Goal: Transaction & Acquisition: Purchase product/service

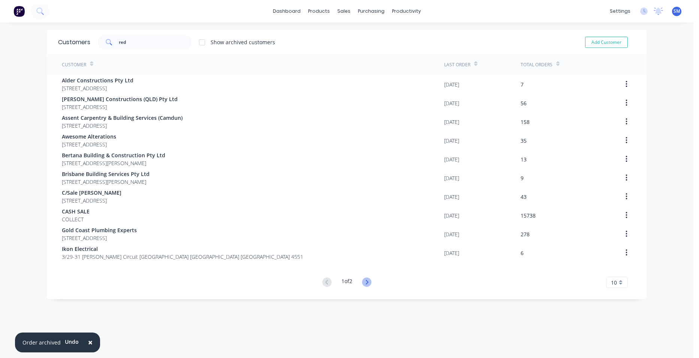
click at [364, 282] on icon at bounding box center [366, 282] width 9 height 9
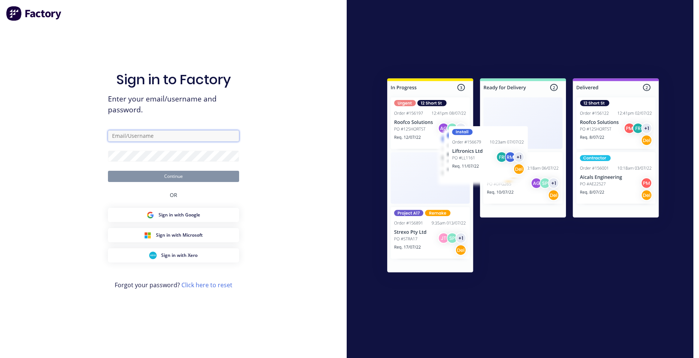
type input "[PERSON_NAME][EMAIL_ADDRESS][PERSON_NAME][DOMAIN_NAME]"
click at [175, 178] on button "Continue" at bounding box center [173, 176] width 131 height 11
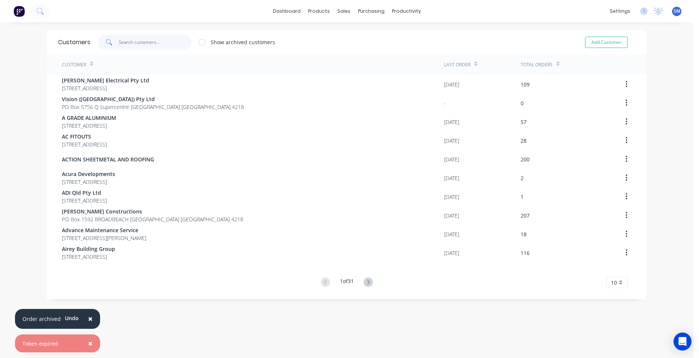
click at [126, 45] on input "text" at bounding box center [155, 42] width 73 height 15
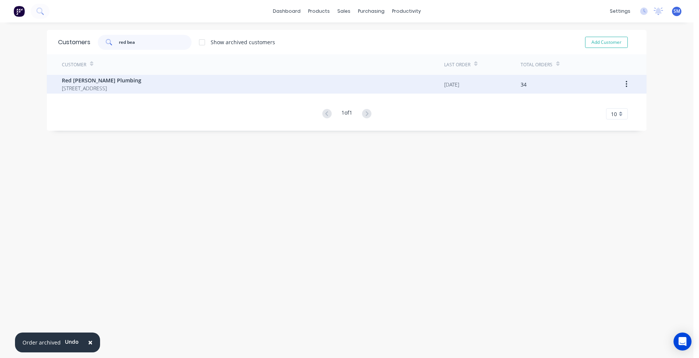
type input "red bea"
click at [98, 78] on span "Red [PERSON_NAME] Plumbing" at bounding box center [101, 80] width 79 height 8
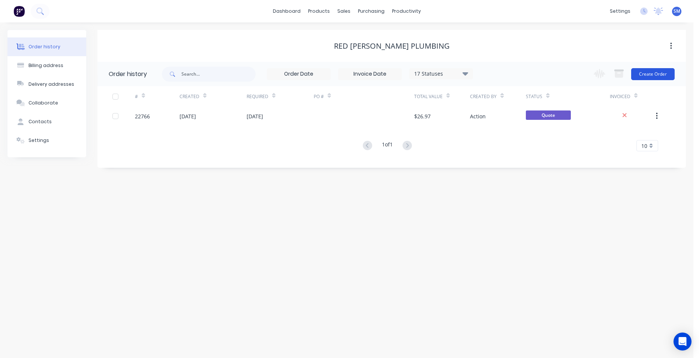
click at [658, 72] on button "Create Order" at bounding box center [652, 74] width 43 height 12
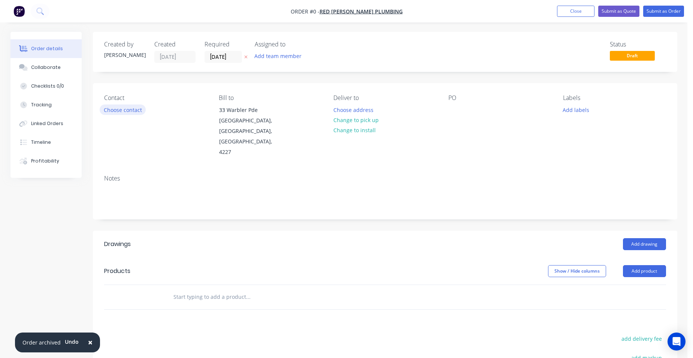
click at [115, 109] on button "Choose contact" at bounding box center [123, 110] width 46 height 10
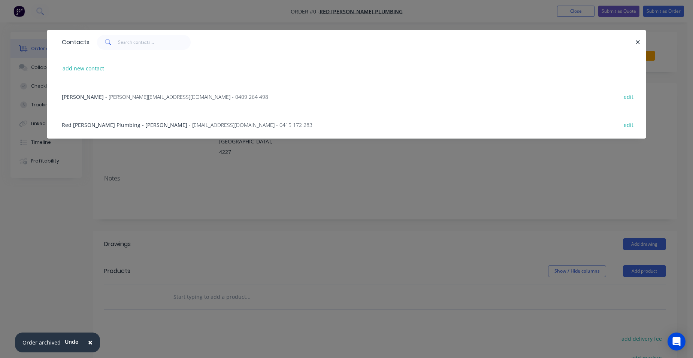
click at [120, 97] on span "- [PERSON_NAME][EMAIL_ADDRESS][DOMAIN_NAME] - 0409 264 498" at bounding box center [186, 96] width 163 height 7
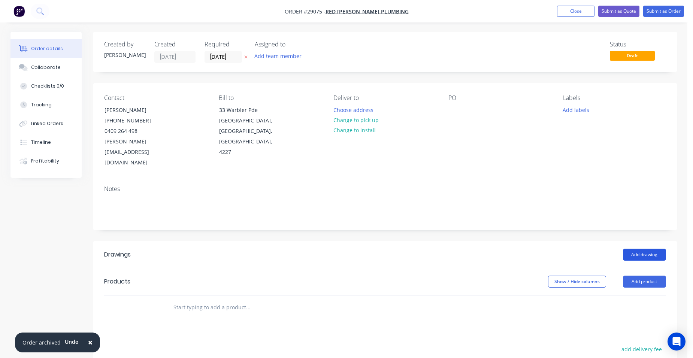
click at [628, 249] on button "Add drawing" at bounding box center [644, 255] width 43 height 12
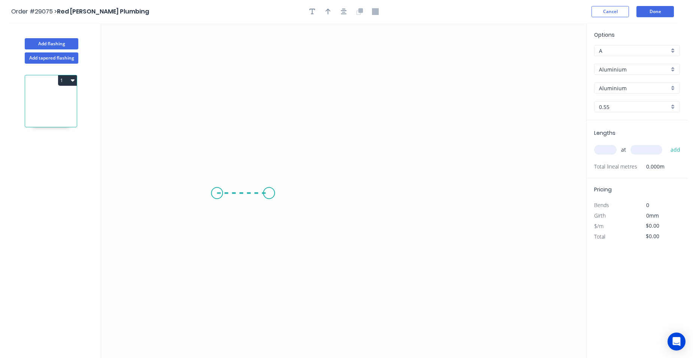
drag, startPoint x: 217, startPoint y: 193, endPoint x: 269, endPoint y: 193, distance: 52.1
click at [269, 193] on icon "0" at bounding box center [343, 190] width 485 height 335
click at [270, 90] on icon "0 ?" at bounding box center [343, 190] width 485 height 335
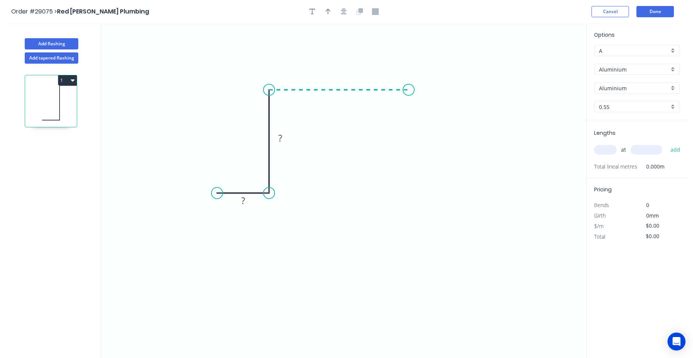
click at [409, 95] on icon "0 ? ?" at bounding box center [343, 190] width 485 height 335
click at [408, 192] on icon "0 ? ? ?" at bounding box center [343, 190] width 485 height 335
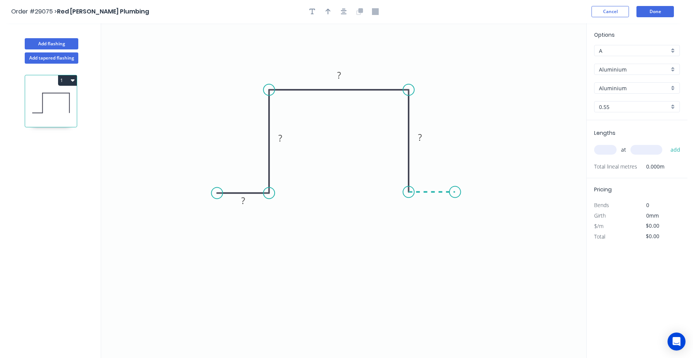
click at [455, 193] on icon "0 ? ? ? ?" at bounding box center [343, 190] width 485 height 335
click at [436, 199] on rect at bounding box center [432, 200] width 15 height 10
click at [422, 134] on rect at bounding box center [420, 138] width 15 height 10
click at [343, 74] on rect at bounding box center [339, 75] width 15 height 10
drag, startPoint x: 283, startPoint y: 135, endPoint x: 270, endPoint y: 127, distance: 15.4
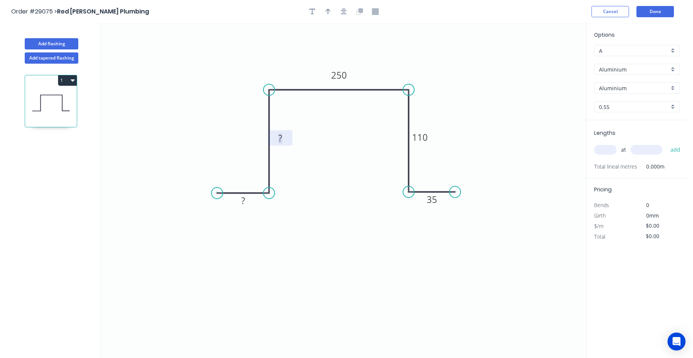
click at [282, 135] on g "?" at bounding box center [280, 138] width 15 height 12
click at [246, 202] on rect at bounding box center [243, 201] width 15 height 10
click at [669, 71] on input "Aluminium" at bounding box center [634, 70] width 70 height 8
type input "$1.00"
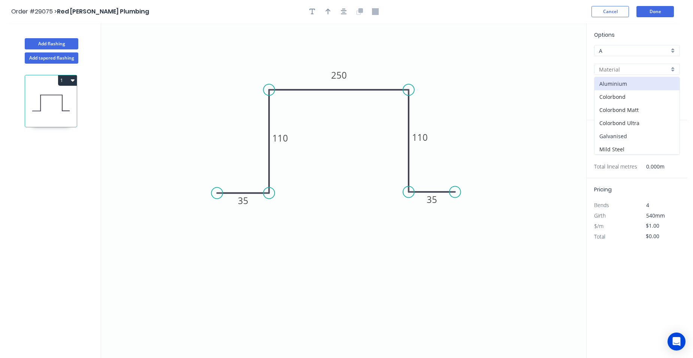
click at [634, 136] on div "Galvanised" at bounding box center [637, 136] width 85 height 13
type input "Galvanised"
type input "$24.30"
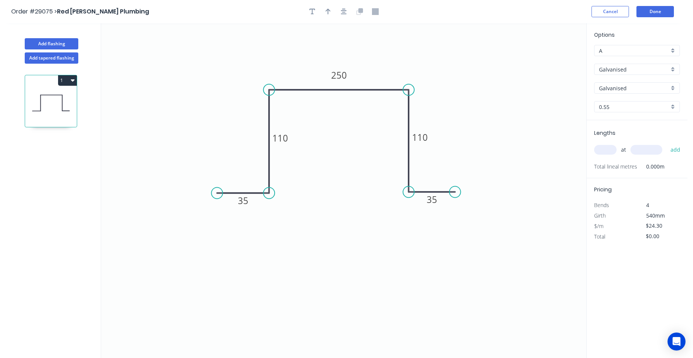
click at [668, 107] on input "0.55" at bounding box center [634, 107] width 70 height 8
click at [603, 183] on div "3.0" at bounding box center [637, 185] width 85 height 13
type input "3.0"
type input "$1.00"
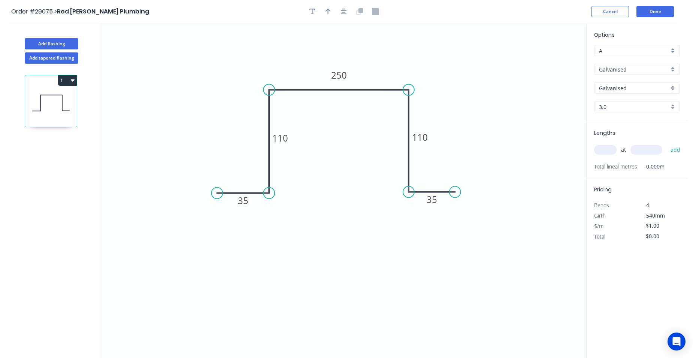
click at [613, 151] on input "text" at bounding box center [605, 150] width 22 height 10
type input "1"
type input "1000"
click at [667, 144] on button "add" at bounding box center [676, 150] width 18 height 13
type input "$1.00"
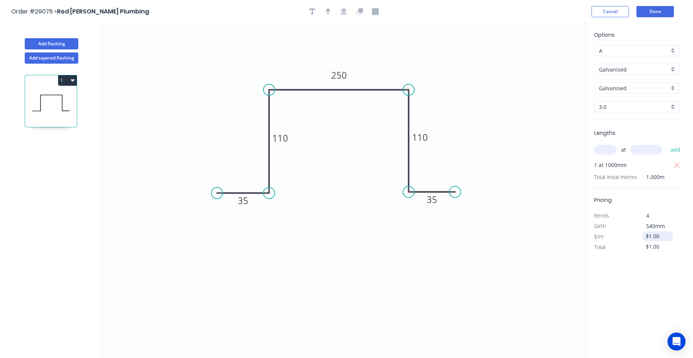
click at [661, 238] on input "$1.00" at bounding box center [658, 236] width 25 height 10
type input "$125.00"
click at [642, 241] on div "$125.00" at bounding box center [657, 237] width 40 height 10
click at [657, 9] on button "Done" at bounding box center [655, 11] width 37 height 11
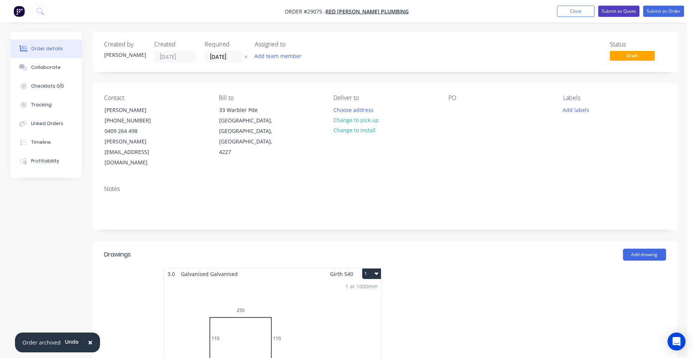
click at [625, 14] on button "Submit as Quote" at bounding box center [619, 11] width 41 height 11
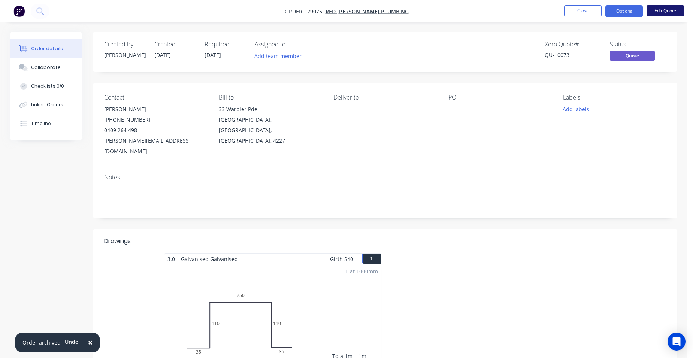
click at [665, 13] on button "Edit Quote" at bounding box center [665, 10] width 37 height 11
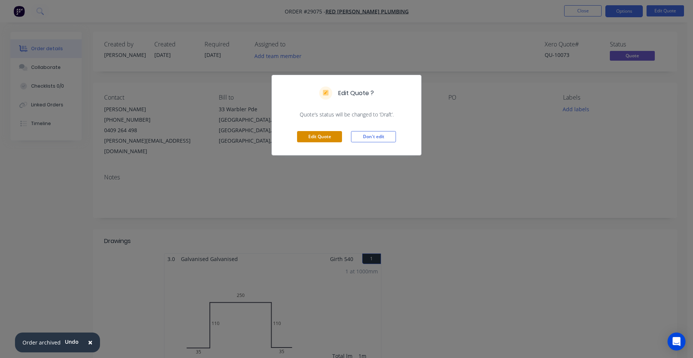
click at [337, 139] on button "Edit Quote" at bounding box center [319, 136] width 45 height 11
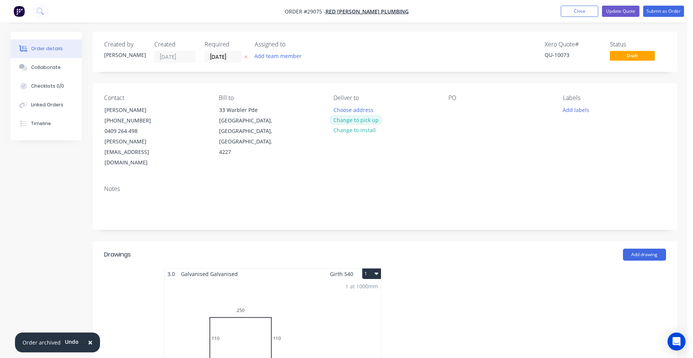
click at [353, 120] on button "Change to pick up" at bounding box center [355, 120] width 53 height 10
click at [52, 118] on button "Timeline" at bounding box center [45, 123] width 71 height 19
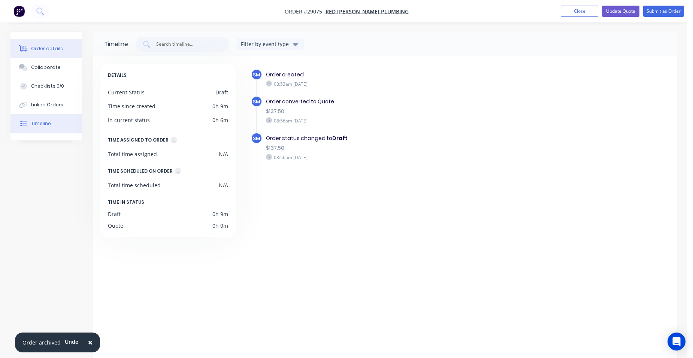
click at [56, 45] on button "Order details" at bounding box center [45, 48] width 71 height 19
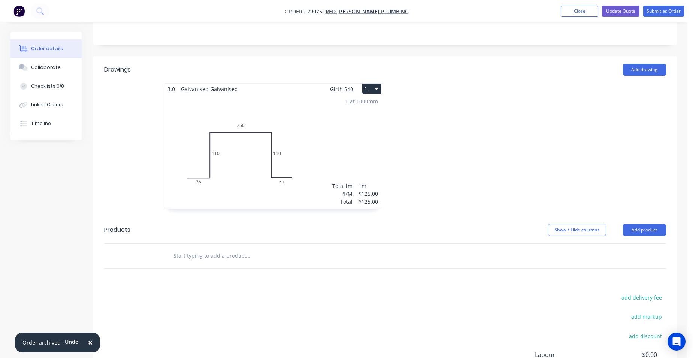
scroll to position [187, 0]
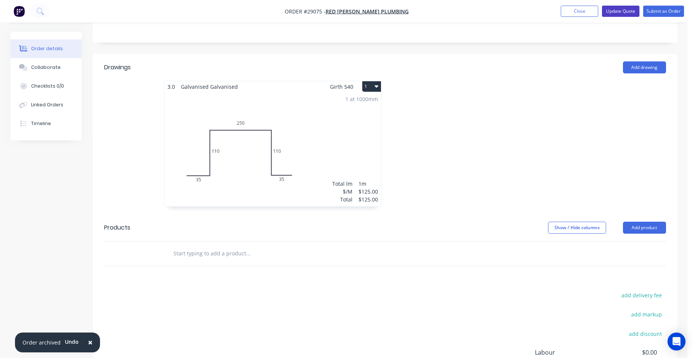
click at [635, 10] on button "Update Quote" at bounding box center [620, 11] width 37 height 11
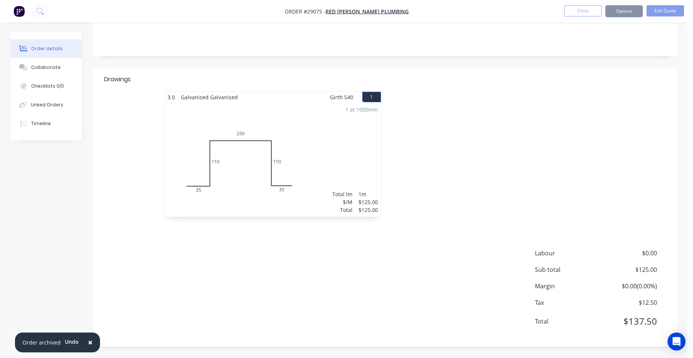
scroll to position [0, 0]
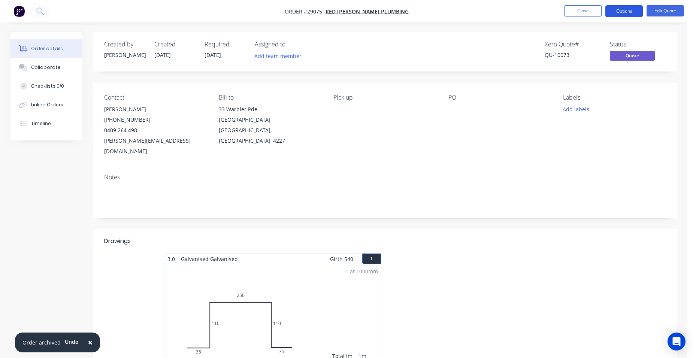
click at [626, 13] on button "Options" at bounding box center [624, 11] width 37 height 12
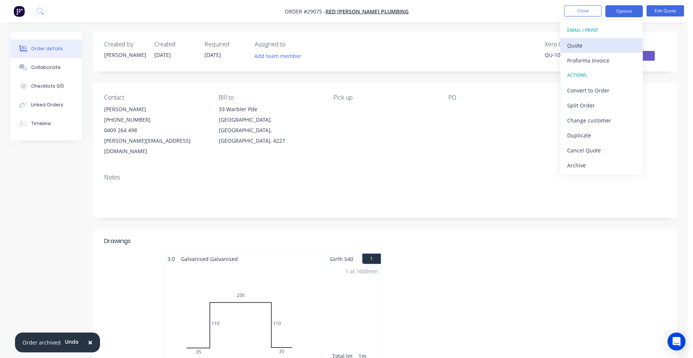
click at [594, 49] on div "Quote" at bounding box center [601, 45] width 69 height 11
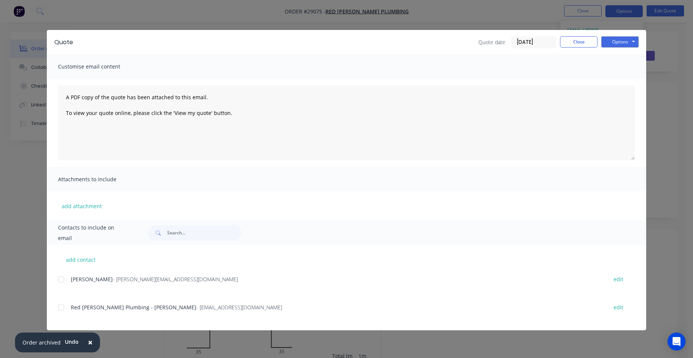
click at [60, 278] on div at bounding box center [61, 279] width 15 height 15
click at [626, 42] on button "Options" at bounding box center [620, 41] width 37 height 11
click at [632, 77] on button "Email" at bounding box center [626, 80] width 48 height 12
click at [579, 42] on button "Close" at bounding box center [578, 41] width 37 height 11
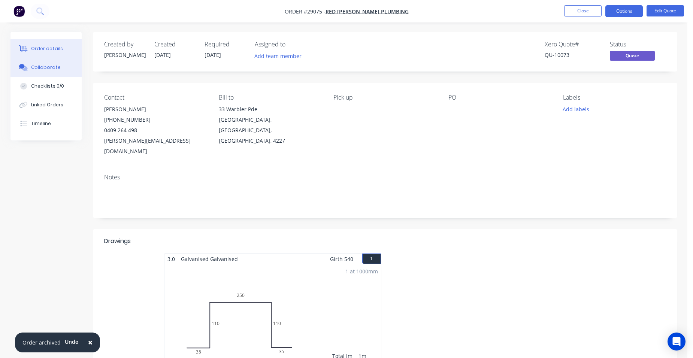
drag, startPoint x: 57, startPoint y: 65, endPoint x: 63, endPoint y: 70, distance: 7.4
click at [57, 65] on div "Collaborate" at bounding box center [46, 67] width 30 height 7
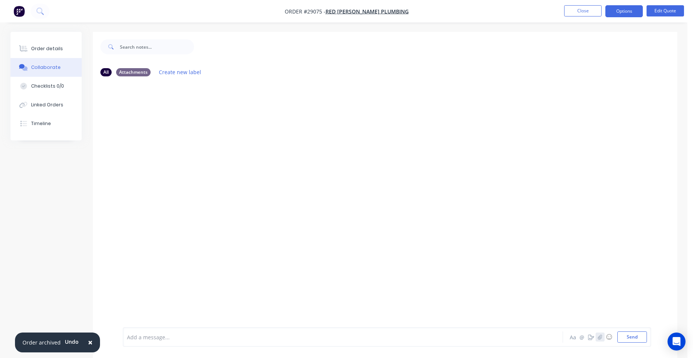
click at [601, 339] on icon "button" at bounding box center [600, 337] width 4 height 5
click at [631, 335] on button "Send" at bounding box center [633, 337] width 30 height 11
click at [51, 51] on div "Order details" at bounding box center [47, 48] width 32 height 7
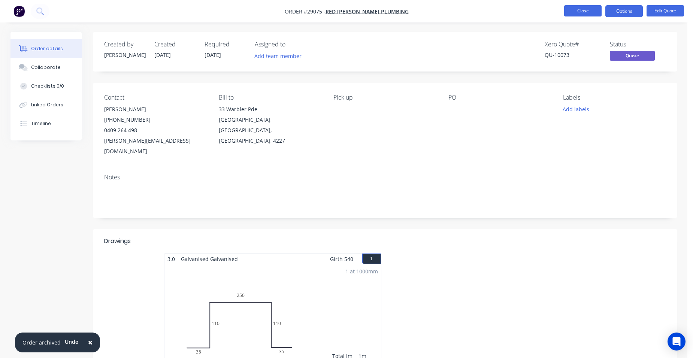
click at [577, 6] on button "Close" at bounding box center [582, 10] width 37 height 11
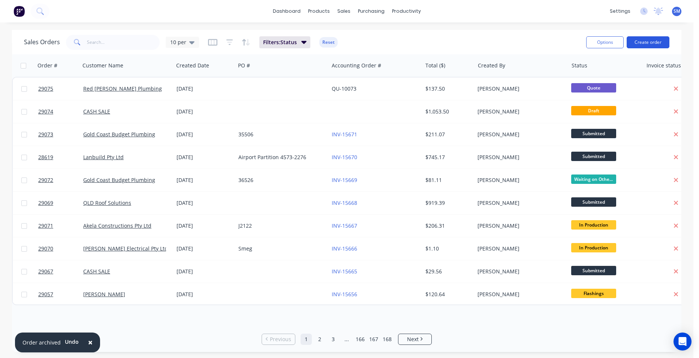
click at [635, 42] on button "Create order" at bounding box center [648, 42] width 43 height 12
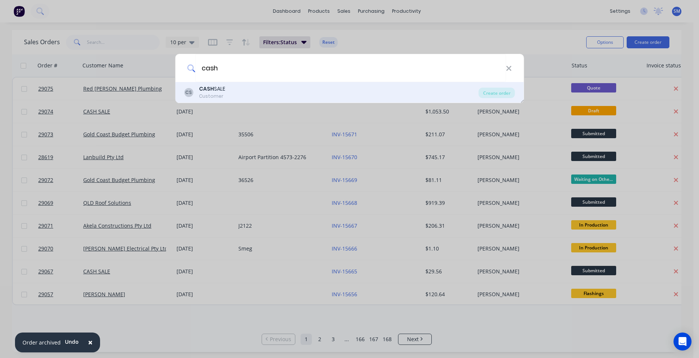
type input "cash"
click at [229, 95] on div "CS CASH SALE Customer" at bounding box center [331, 92] width 295 height 15
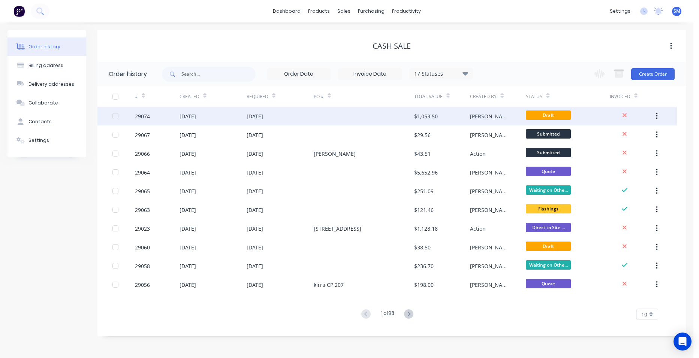
click at [358, 114] on div at bounding box center [364, 116] width 100 height 19
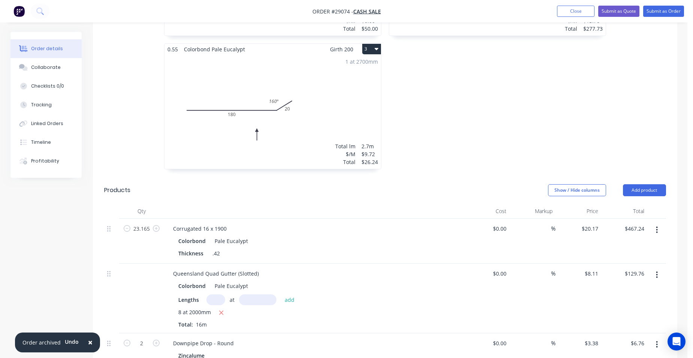
scroll to position [487, 0]
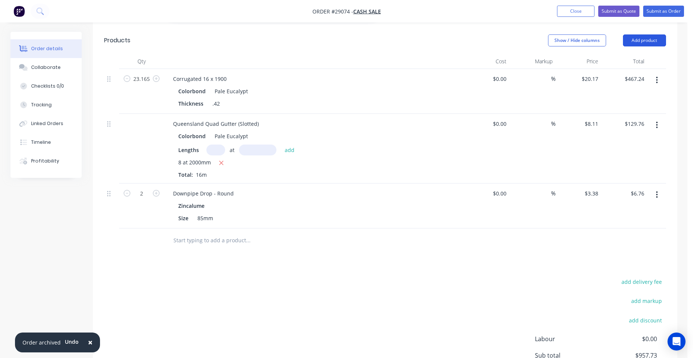
click at [656, 34] on button "Add product" at bounding box center [644, 40] width 43 height 12
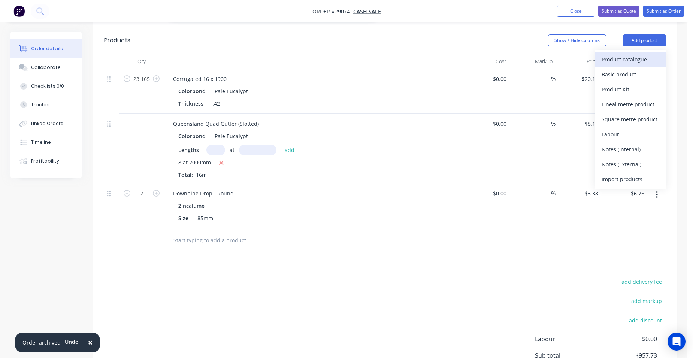
click at [646, 54] on div "Product catalogue" at bounding box center [631, 59] width 58 height 11
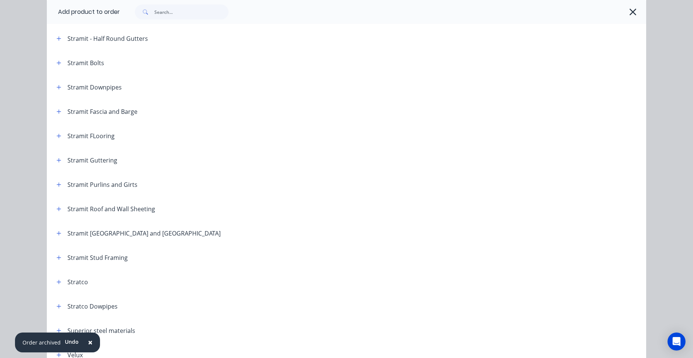
scroll to position [1243, 0]
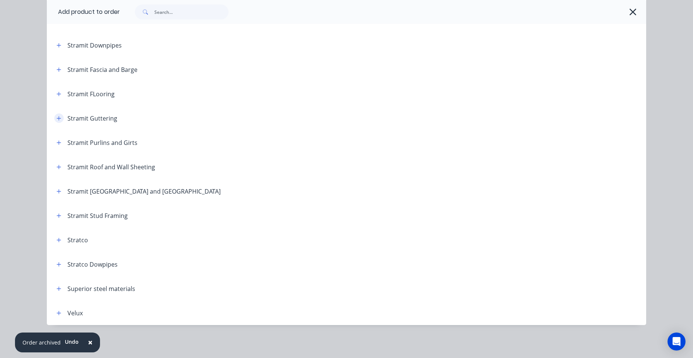
click at [57, 117] on icon "button" at bounding box center [59, 118] width 4 height 5
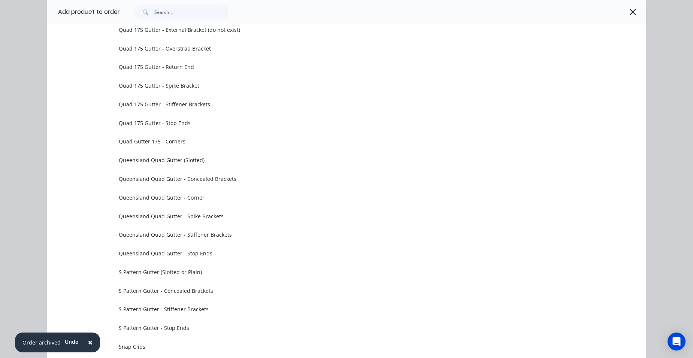
scroll to position [2255, 0]
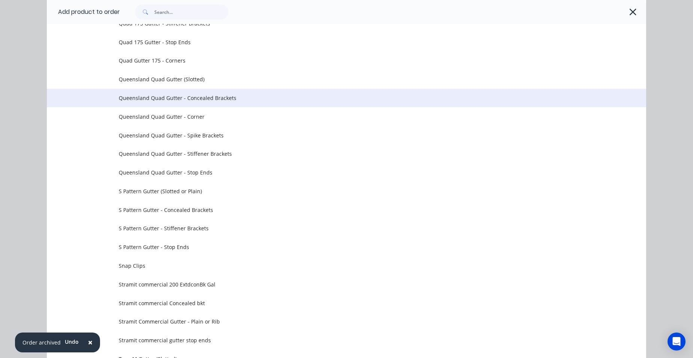
click at [211, 100] on span "Queensland Quad Gutter - Concealed Brackets" at bounding box center [330, 98] width 422 height 8
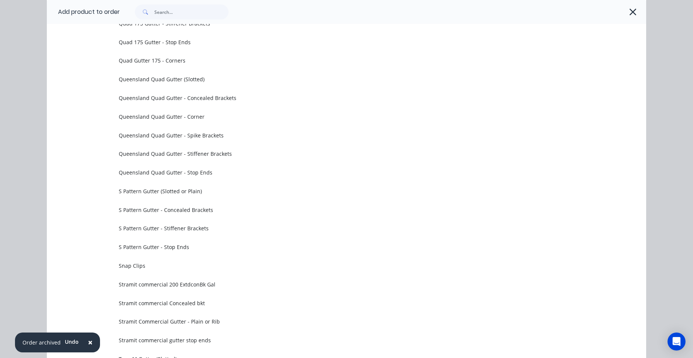
scroll to position [0, 0]
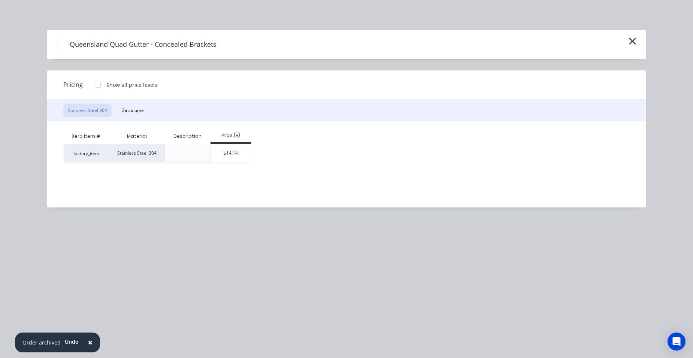
drag, startPoint x: 137, startPoint y: 107, endPoint x: 154, endPoint y: 118, distance: 20.0
click at [137, 107] on button "Zincalume" at bounding box center [133, 110] width 31 height 13
click at [223, 158] on div "$2.21" at bounding box center [231, 153] width 40 height 18
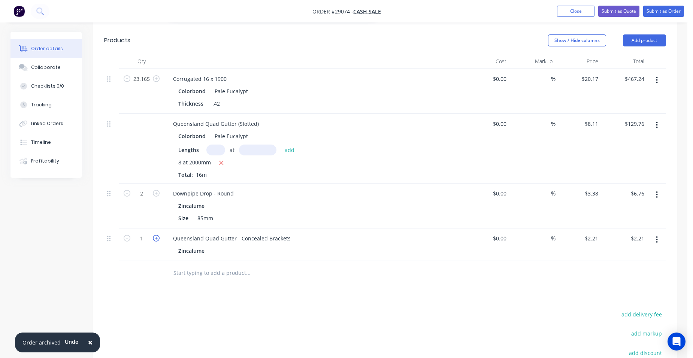
click at [156, 235] on icon "button" at bounding box center [156, 238] width 7 height 7
type input "2"
type input "$4.42"
click at [156, 235] on icon "button" at bounding box center [156, 238] width 7 height 7
type input "3"
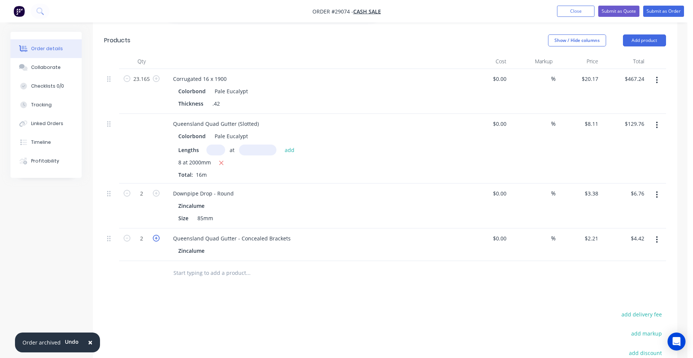
type input "$6.63"
click at [156, 235] on icon "button" at bounding box center [156, 238] width 7 height 7
type input "4"
type input "$8.84"
click at [156, 235] on icon "button" at bounding box center [156, 238] width 7 height 7
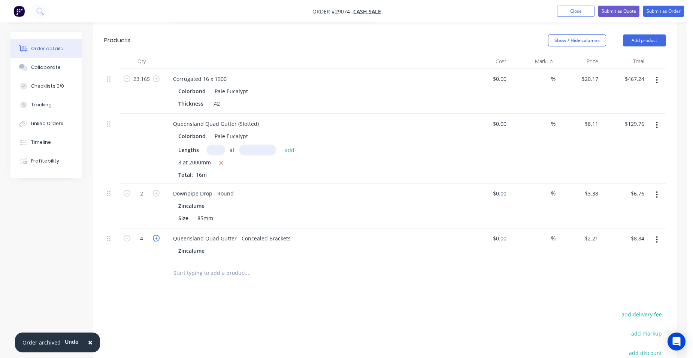
type input "5"
type input "$11.05"
click at [156, 235] on icon "button" at bounding box center [156, 238] width 7 height 7
type input "6"
type input "$13.26"
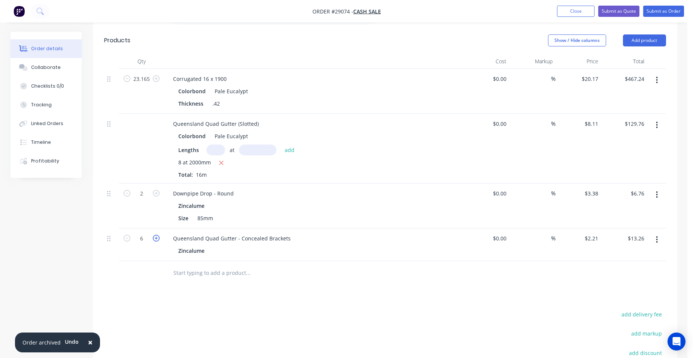
click at [156, 235] on icon "button" at bounding box center [156, 238] width 7 height 7
type input "7"
type input "$15.47"
click at [156, 235] on icon "button" at bounding box center [156, 238] width 7 height 7
type input "8"
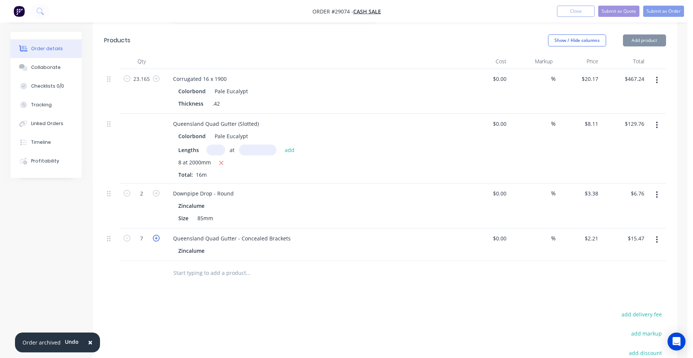
type input "$17.68"
click at [156, 235] on icon "button" at bounding box center [156, 238] width 7 height 7
type input "9"
type input "$19.89"
click at [156, 235] on icon "button" at bounding box center [156, 238] width 7 height 7
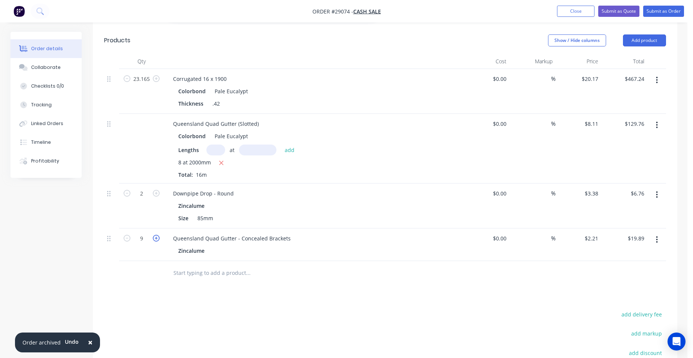
type input "10"
type input "$22.10"
click at [156, 235] on icon "button" at bounding box center [156, 238] width 7 height 7
type input "11"
type input "$24.31"
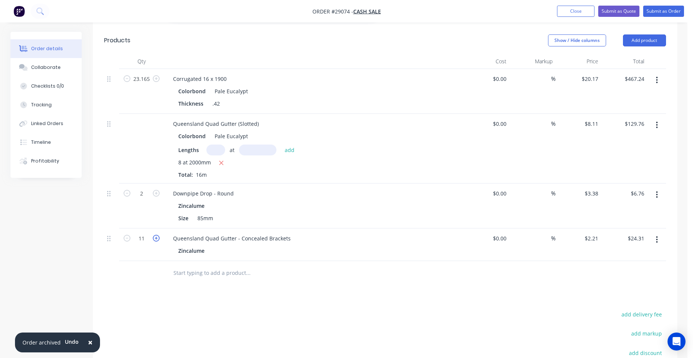
click at [156, 235] on icon "button" at bounding box center [156, 238] width 7 height 7
type input "12"
type input "$26.52"
click at [156, 235] on icon "button" at bounding box center [156, 238] width 7 height 7
type input "13"
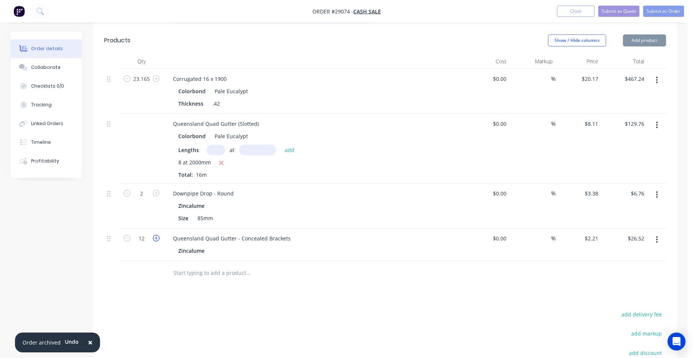
type input "$28.73"
click at [156, 235] on icon "button" at bounding box center [156, 238] width 7 height 7
type input "14"
type input "$30.94"
click at [156, 235] on icon "button" at bounding box center [156, 238] width 7 height 7
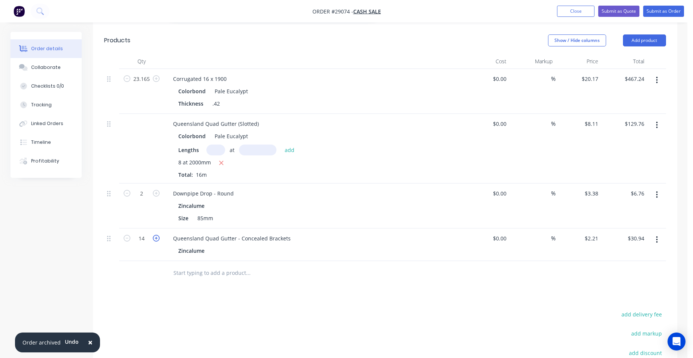
type input "15"
type input "$33.15"
click at [156, 235] on icon "button" at bounding box center [156, 238] width 7 height 7
type input "16"
type input "$35.36"
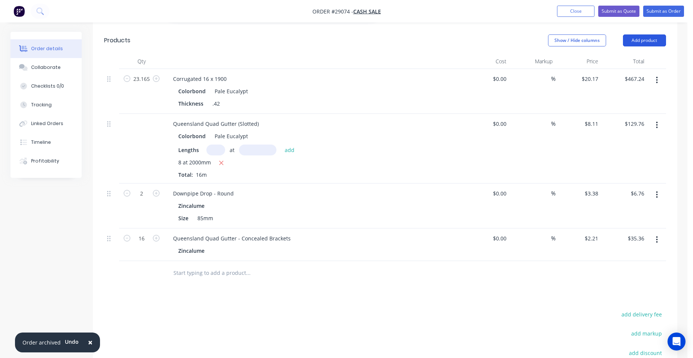
click at [649, 34] on button "Add product" at bounding box center [644, 40] width 43 height 12
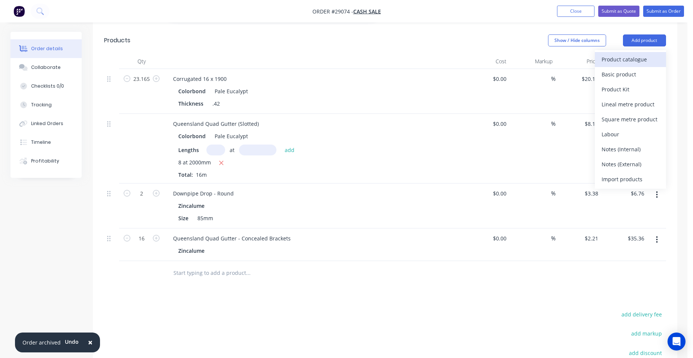
click at [632, 54] on div "Product catalogue" at bounding box center [631, 59] width 58 height 11
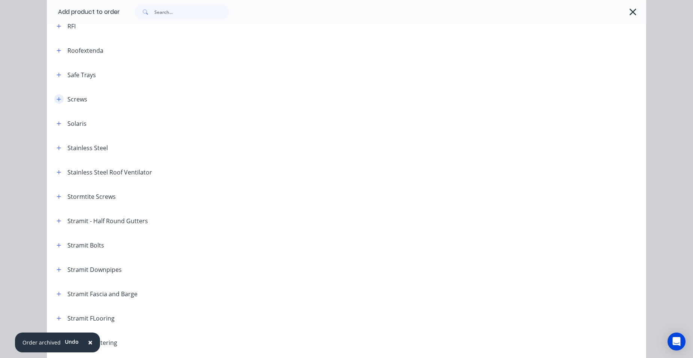
scroll to position [1018, 0]
click at [57, 97] on icon "button" at bounding box center [59, 99] width 4 height 5
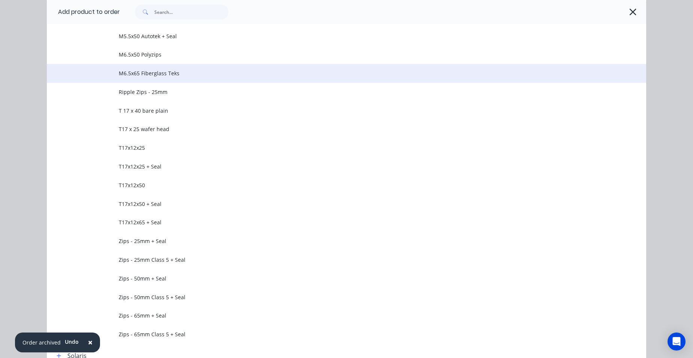
scroll to position [1580, 0]
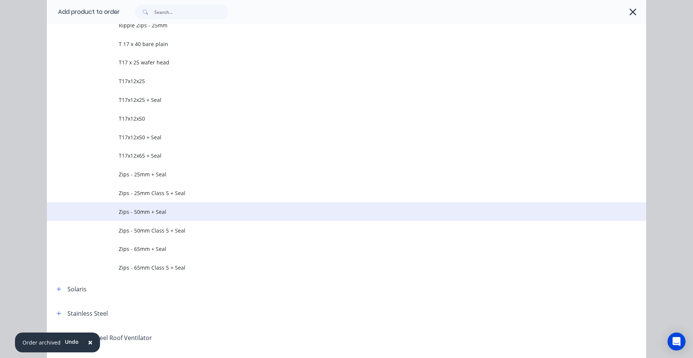
click at [170, 211] on span "Zips - 50mm + Seal" at bounding box center [330, 212] width 422 height 8
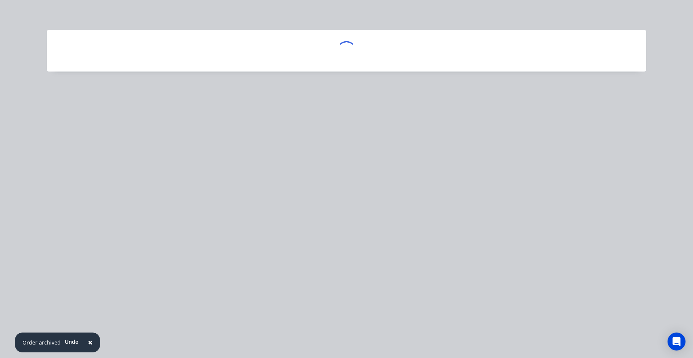
scroll to position [0, 0]
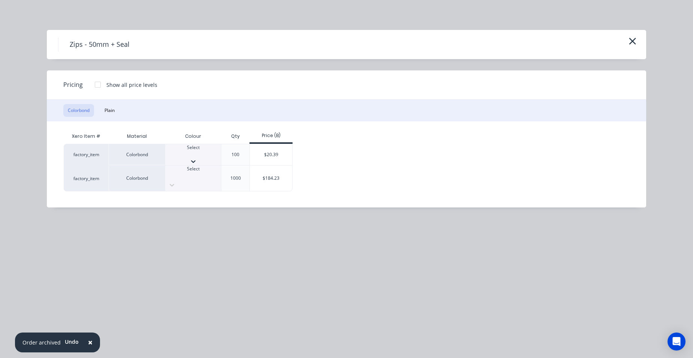
click at [175, 160] on div "Select" at bounding box center [193, 154] width 56 height 21
click at [268, 159] on div "$20.39" at bounding box center [271, 156] width 42 height 25
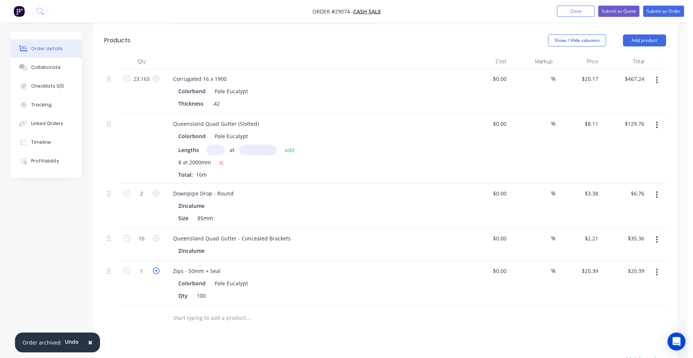
click at [159, 268] on icon "button" at bounding box center [156, 271] width 7 height 7
type input "2"
type input "$40.78"
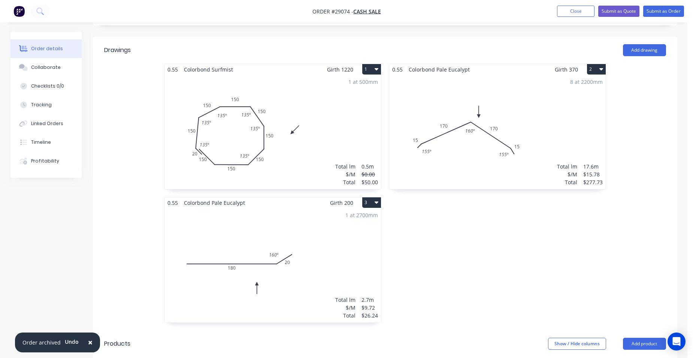
scroll to position [112, 0]
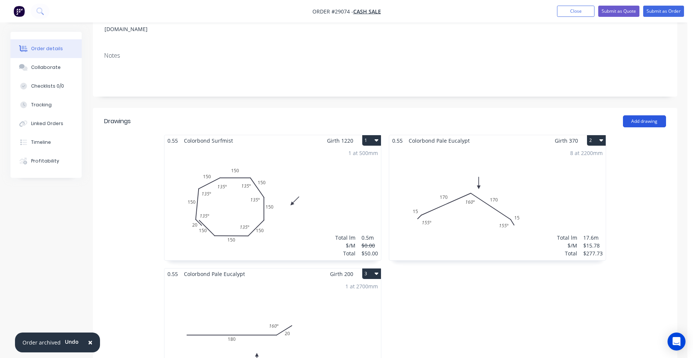
click at [640, 115] on button "Add drawing" at bounding box center [644, 121] width 43 height 12
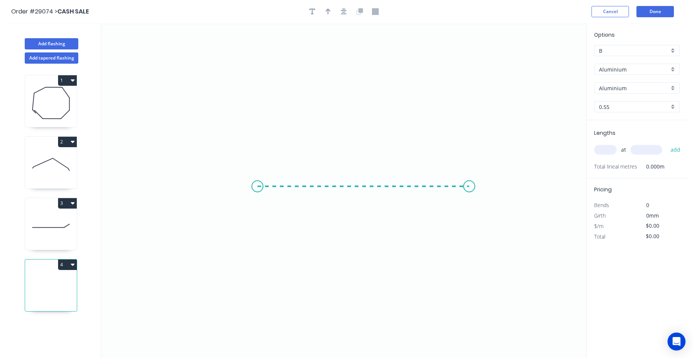
drag, startPoint x: 257, startPoint y: 187, endPoint x: 470, endPoint y: 192, distance: 212.2
click at [470, 192] on icon "0" at bounding box center [343, 190] width 485 height 335
click at [468, 189] on circle at bounding box center [469, 186] width 11 height 11
click at [364, 191] on tspan "?" at bounding box center [364, 194] width 4 height 12
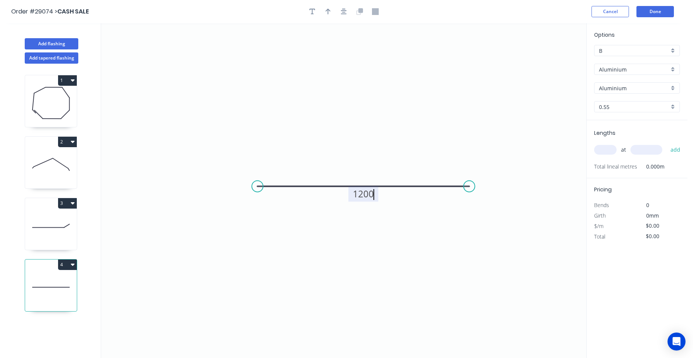
click at [615, 149] on input "text" at bounding box center [605, 150] width 22 height 10
type input "$1.00"
type input "1"
type input "1200"
click at [667, 144] on button "add" at bounding box center [676, 150] width 18 height 13
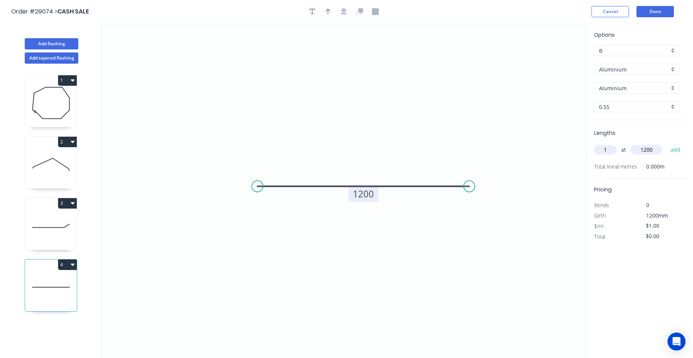
type input "$1.20"
click at [675, 70] on div "Aluminium" at bounding box center [637, 69] width 86 height 11
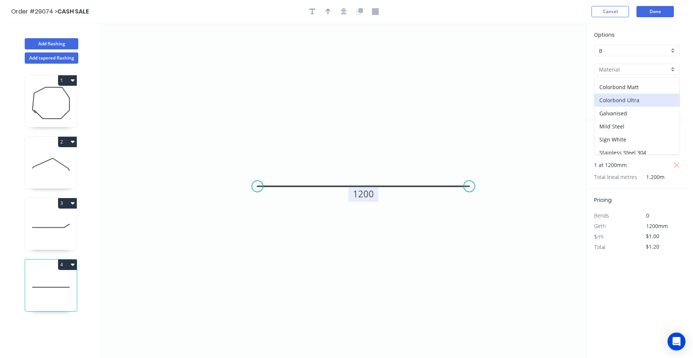
scroll to position [67, 0]
click at [646, 118] on div "Stainless Steel 316" at bounding box center [637, 121] width 85 height 13
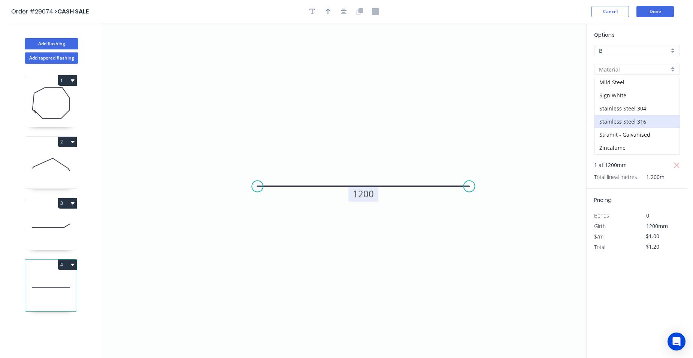
type input "Stainless Steel 316"
type input "Stainless Steel"
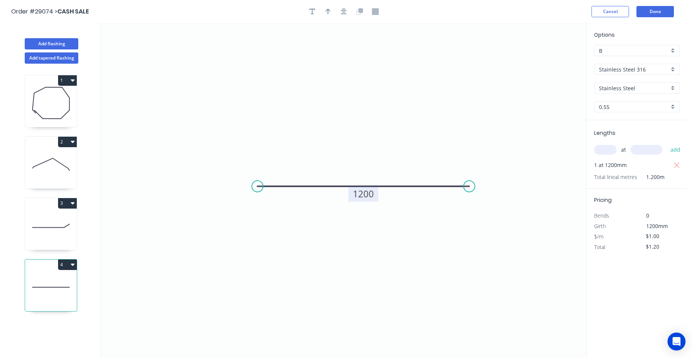
click at [675, 102] on div "0.55" at bounding box center [637, 106] width 86 height 11
click at [634, 170] on div "1.5" at bounding box center [637, 173] width 85 height 13
type input "1.5"
drag, startPoint x: 661, startPoint y: 236, endPoint x: 649, endPoint y: 235, distance: 12.1
click at [649, 235] on input "$1.00" at bounding box center [658, 236] width 25 height 10
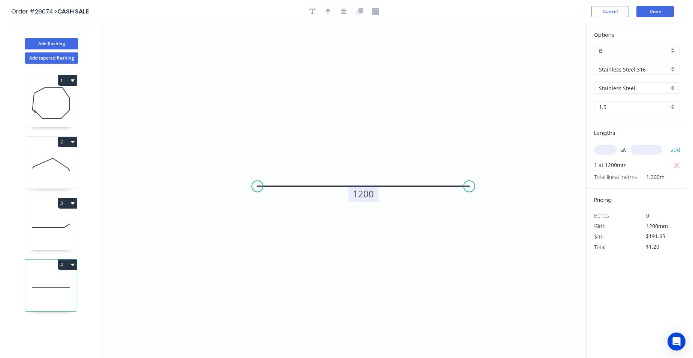
type input "$191.65"
type input "$229.98"
click at [618, 245] on div "Total" at bounding box center [613, 247] width 49 height 10
click at [658, 10] on button "Done" at bounding box center [655, 11] width 37 height 11
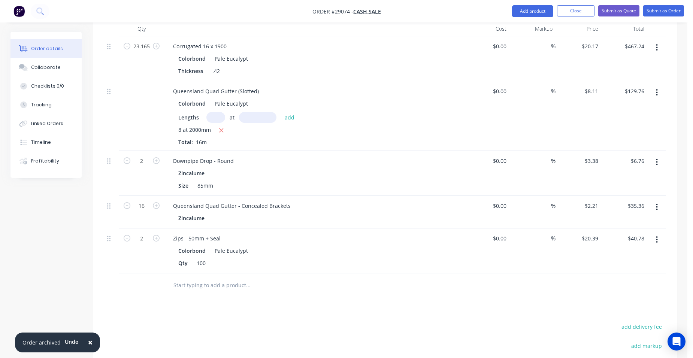
scroll to position [525, 0]
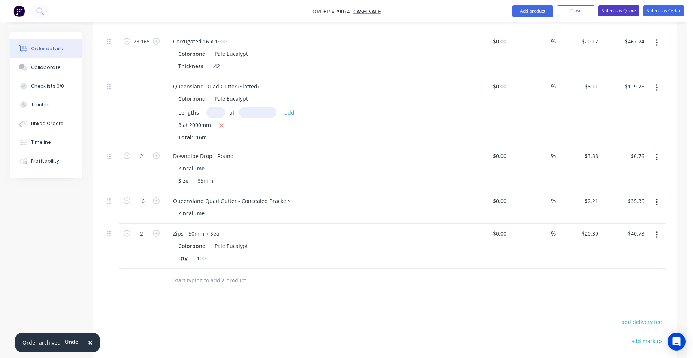
click at [617, 6] on button "Submit as Quote" at bounding box center [619, 10] width 41 height 11
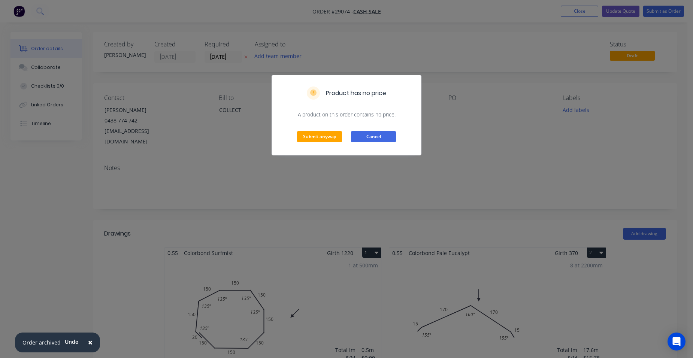
click at [362, 139] on button "Cancel" at bounding box center [373, 136] width 45 height 11
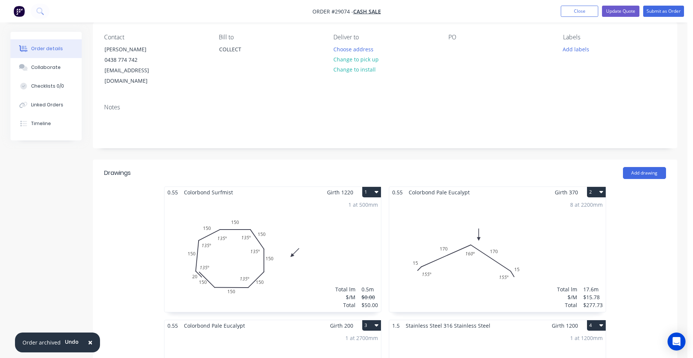
scroll to position [37, 0]
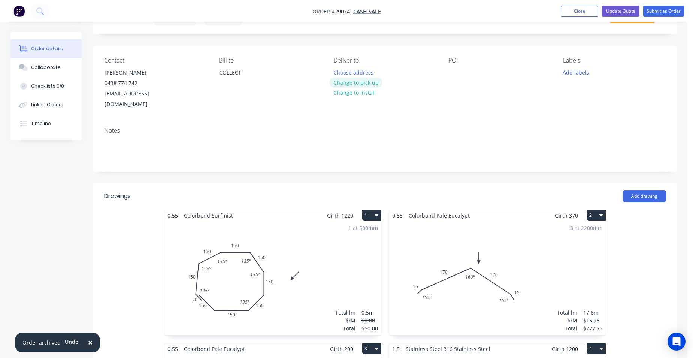
click at [345, 82] on button "Change to pick up" at bounding box center [355, 83] width 53 height 10
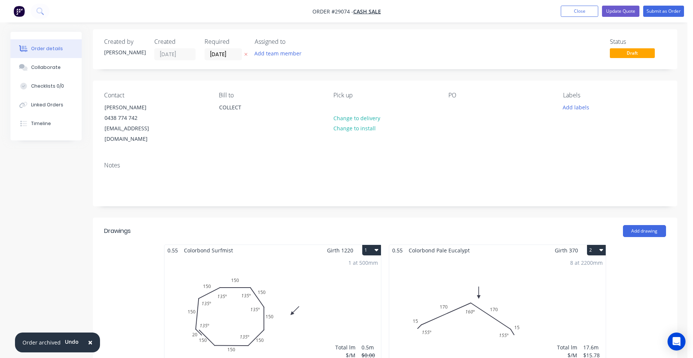
scroll to position [0, 0]
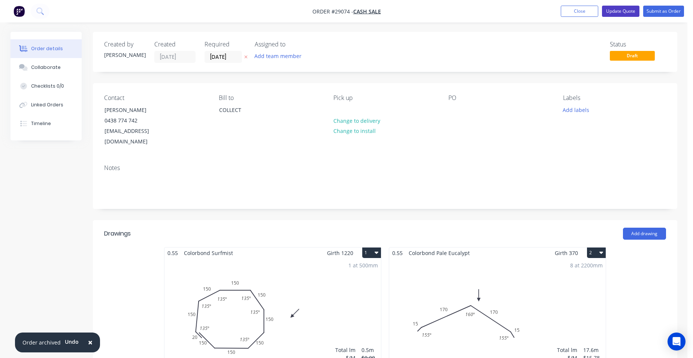
click at [628, 7] on button "Update Quote" at bounding box center [620, 11] width 37 height 11
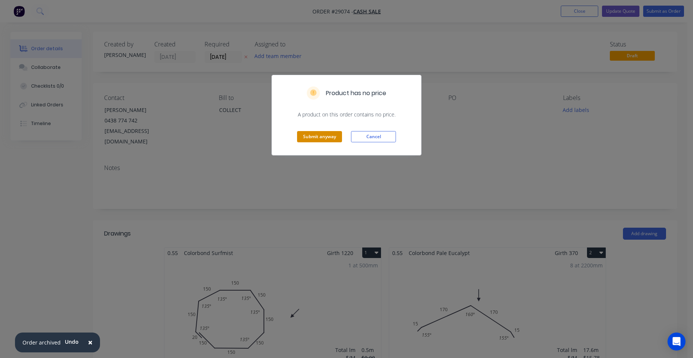
click at [319, 135] on button "Submit anyway" at bounding box center [319, 136] width 45 height 11
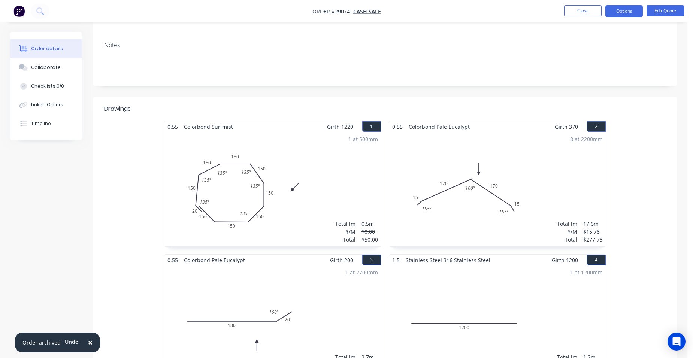
scroll to position [187, 0]
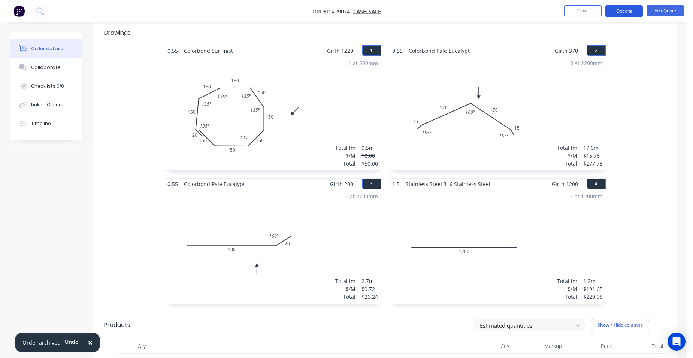
click at [629, 9] on button "Options" at bounding box center [624, 11] width 37 height 12
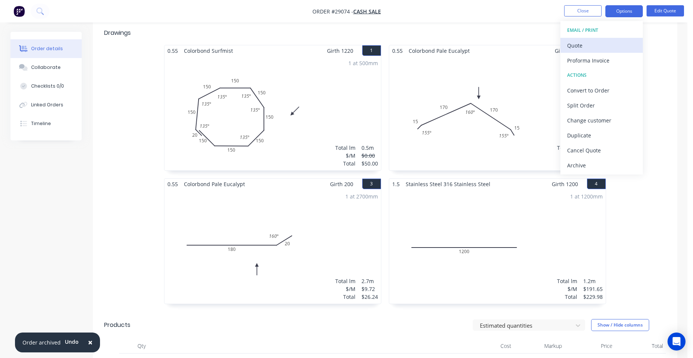
click at [603, 42] on div "Quote" at bounding box center [601, 45] width 69 height 11
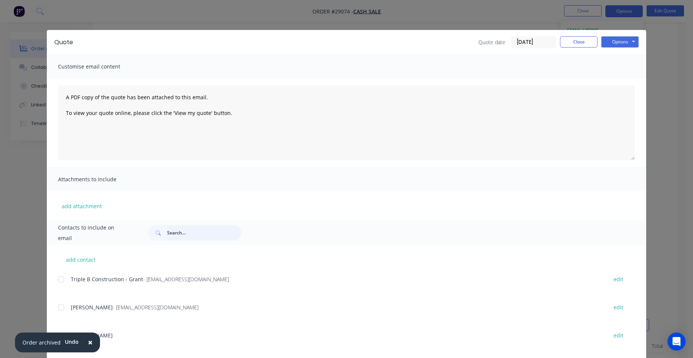
click at [182, 235] on input "text" at bounding box center [204, 233] width 74 height 15
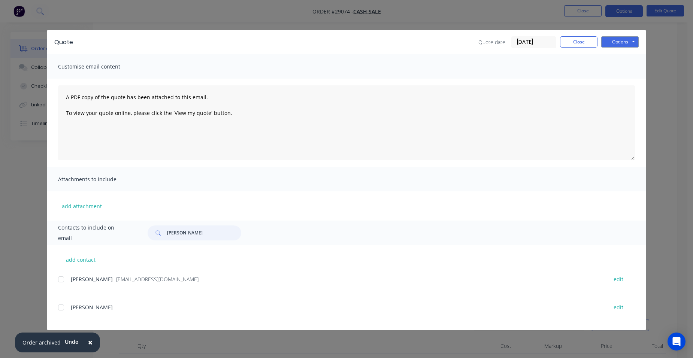
click at [62, 277] on div at bounding box center [61, 279] width 15 height 15
type input "[PERSON_NAME]"
click at [614, 39] on button "Options" at bounding box center [620, 41] width 37 height 11
click at [625, 78] on button "Email" at bounding box center [626, 80] width 48 height 12
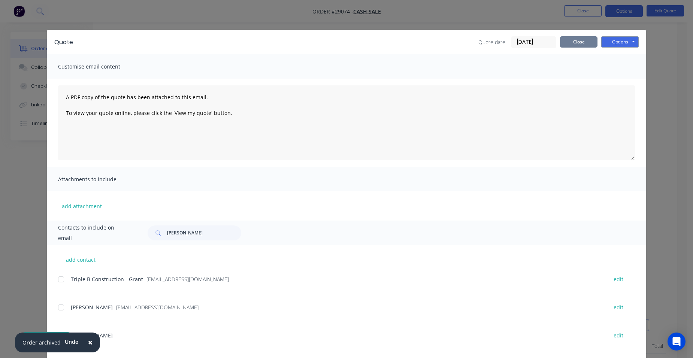
click at [572, 40] on button "Close" at bounding box center [578, 41] width 37 height 11
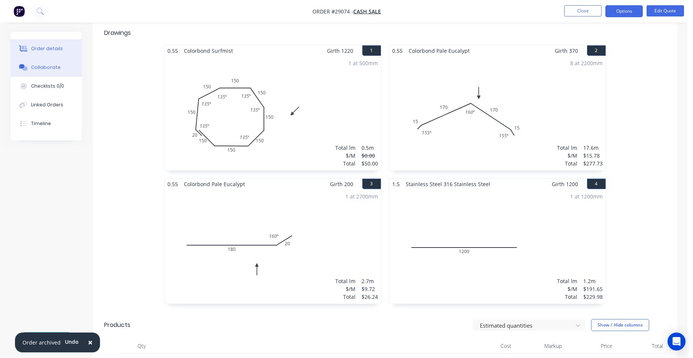
click at [60, 66] on button "Collaborate" at bounding box center [45, 67] width 71 height 19
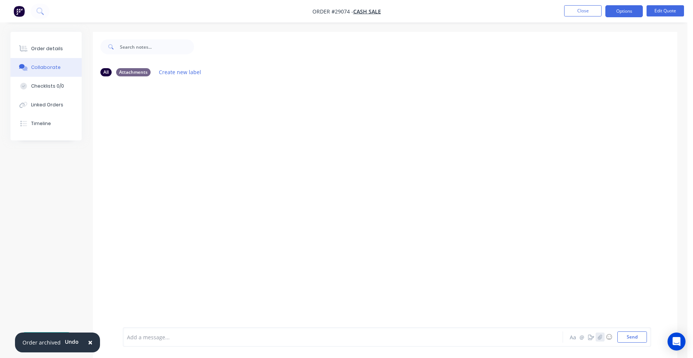
click at [600, 338] on icon "button" at bounding box center [600, 337] width 4 height 5
click at [642, 336] on button "Send" at bounding box center [633, 337] width 30 height 11
click at [61, 46] on button "Order details" at bounding box center [45, 48] width 71 height 19
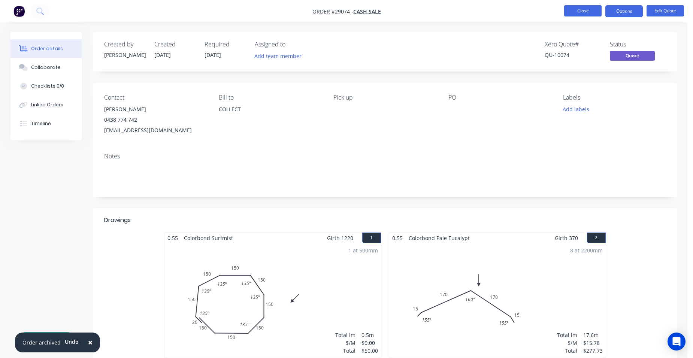
click at [582, 13] on button "Close" at bounding box center [582, 10] width 37 height 11
